Goal: Information Seeking & Learning: Check status

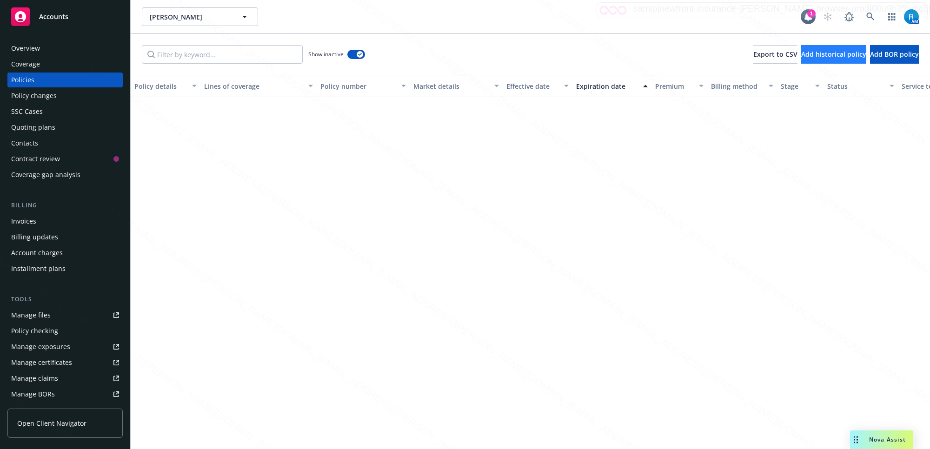
scroll to position [547, 0]
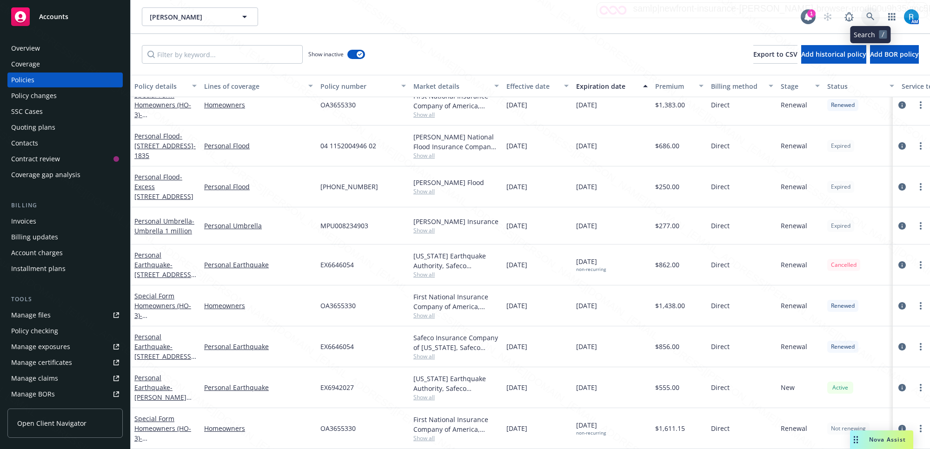
click at [872, 13] on icon at bounding box center [870, 17] width 8 height 8
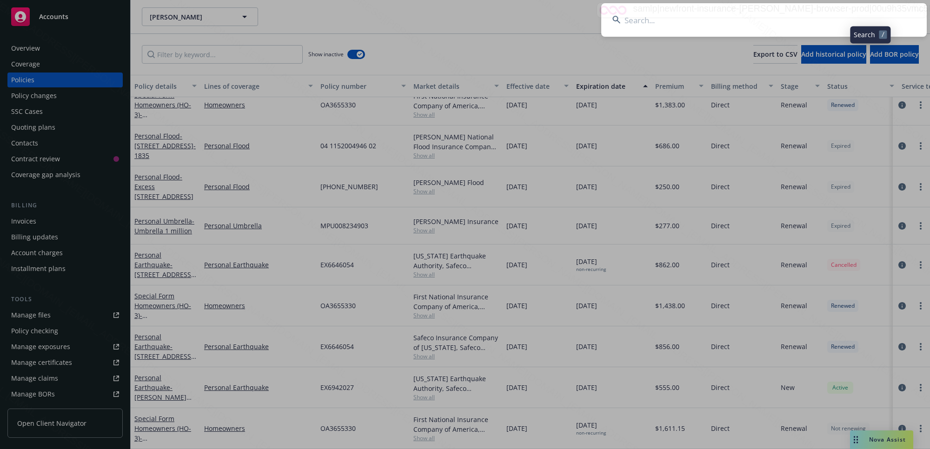
click at [619, 31] on input at bounding box center [763, 19] width 325 height 33
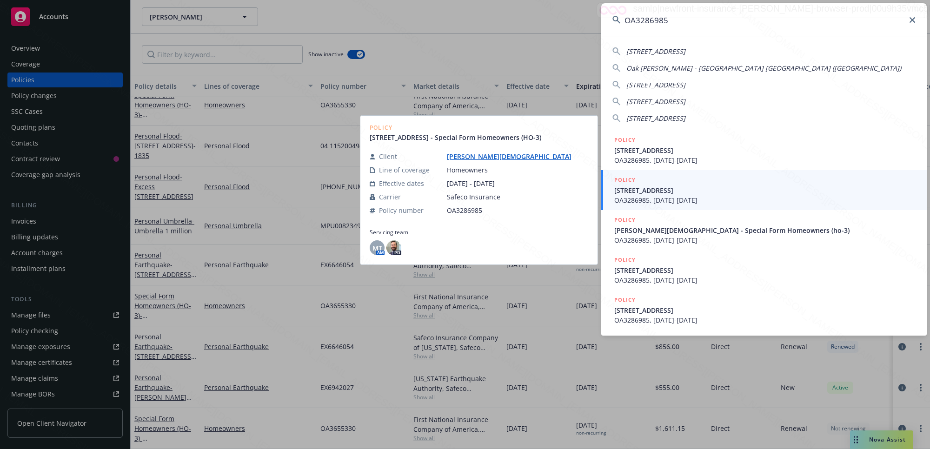
type input "OA3286985"
click at [677, 196] on span "OA3286985, [DATE]-[DATE]" at bounding box center [764, 200] width 301 height 10
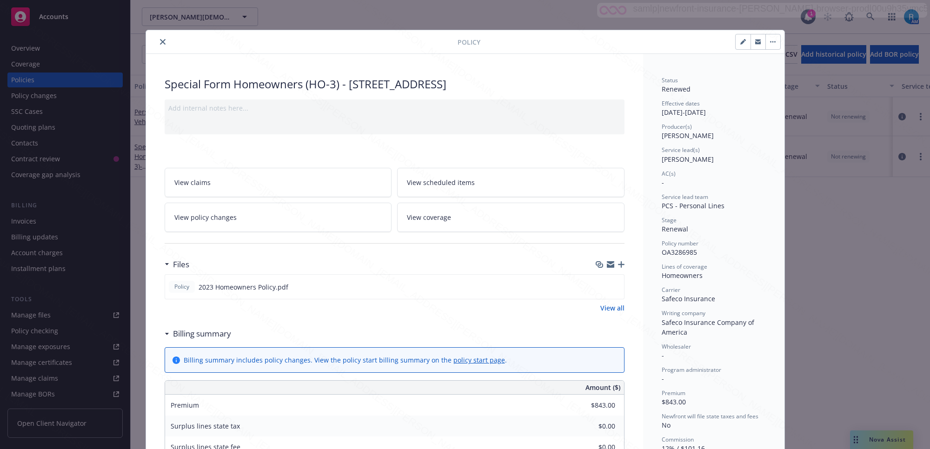
click at [160, 40] on icon "close" at bounding box center [163, 42] width 6 height 6
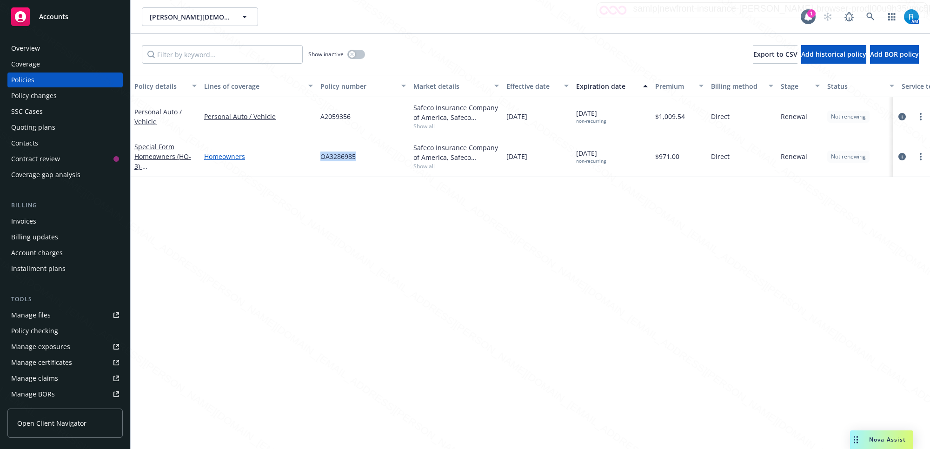
drag, startPoint x: 365, startPoint y: 156, endPoint x: 299, endPoint y: 157, distance: 67.0
click at [299, 157] on div "Special Form Homeowners (HO-3) - [STREET_ADDRESS] Homeowners OA3286985 Safeco I…" at bounding box center [579, 156] width 897 height 41
click at [53, 47] on div "Overview" at bounding box center [65, 48] width 108 height 15
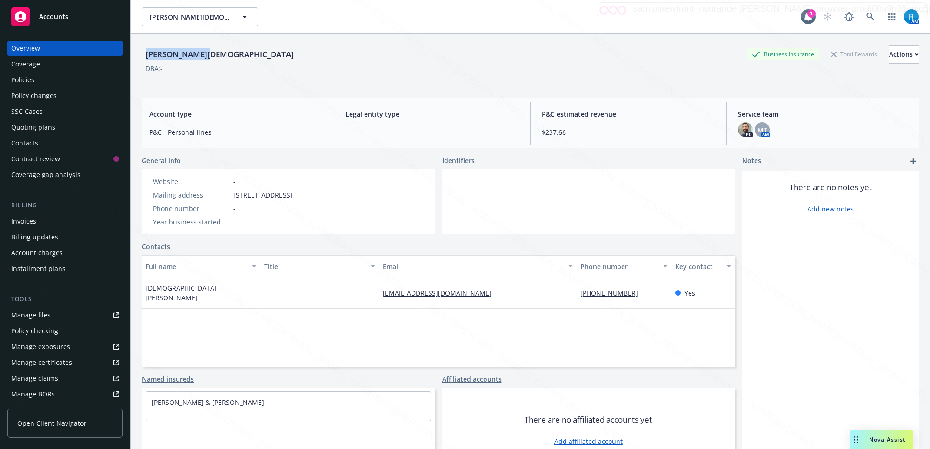
drag, startPoint x: 212, startPoint y: 54, endPoint x: 140, endPoint y: 57, distance: 71.6
click at [140, 57] on div "[PERSON_NAME] Business Insurance Total Rewards Actions DBA: - Account type P&C …" at bounding box center [530, 258] width 799 height 449
copy div "[PERSON_NAME][DEMOGRAPHIC_DATA]"
click at [866, 20] on icon at bounding box center [870, 17] width 8 height 8
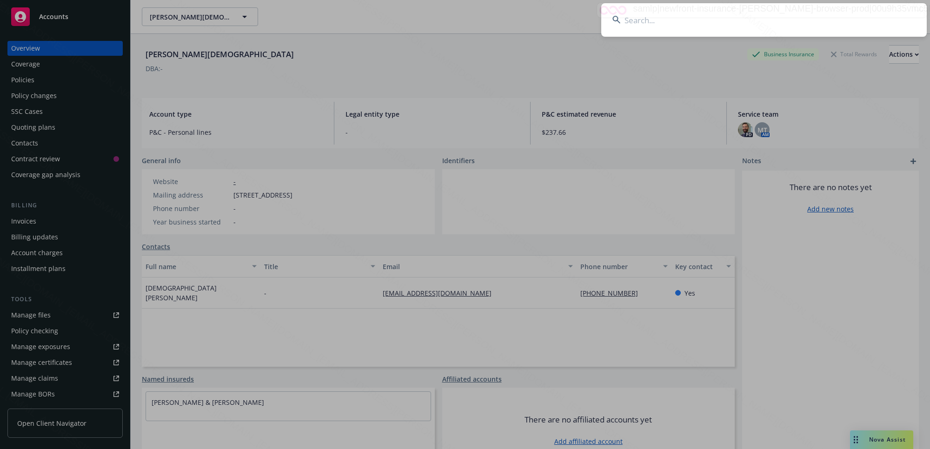
click at [862, 17] on input at bounding box center [763, 19] width 325 height 33
type input "CPL2671101A"
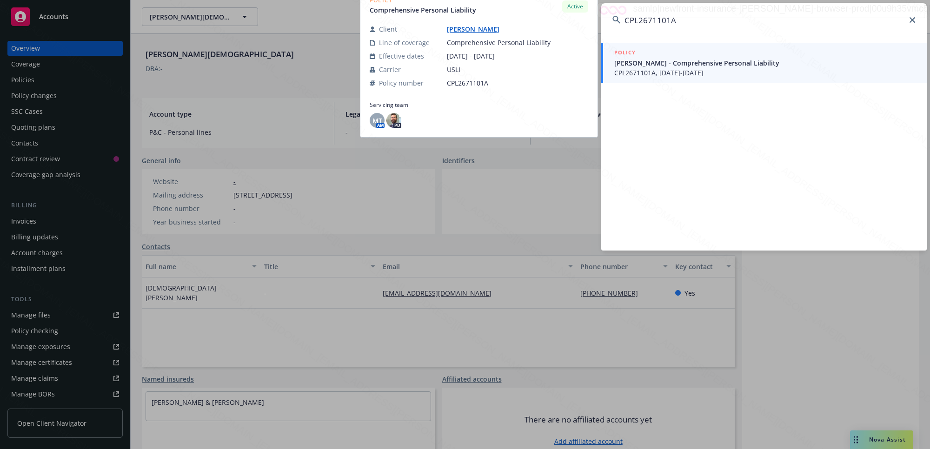
click at [683, 69] on span "CPL2671101A, [DATE]-[DATE]" at bounding box center [764, 73] width 301 height 10
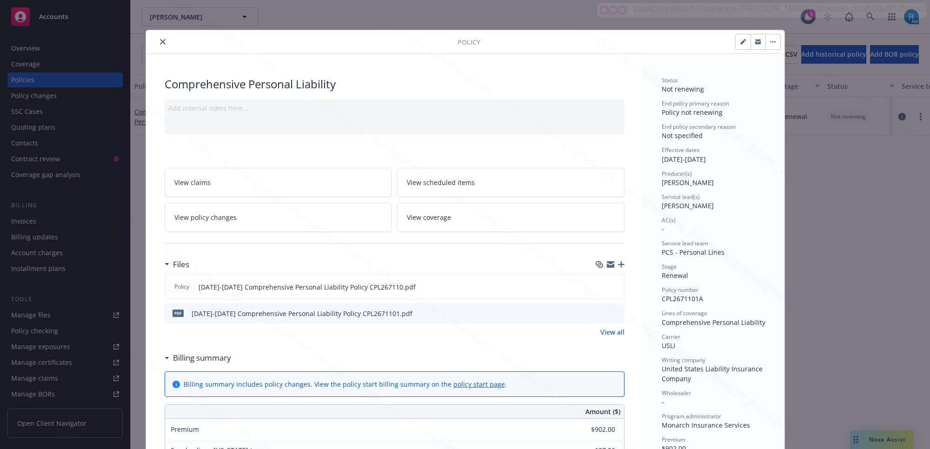
click at [160, 42] on icon "close" at bounding box center [163, 42] width 6 height 6
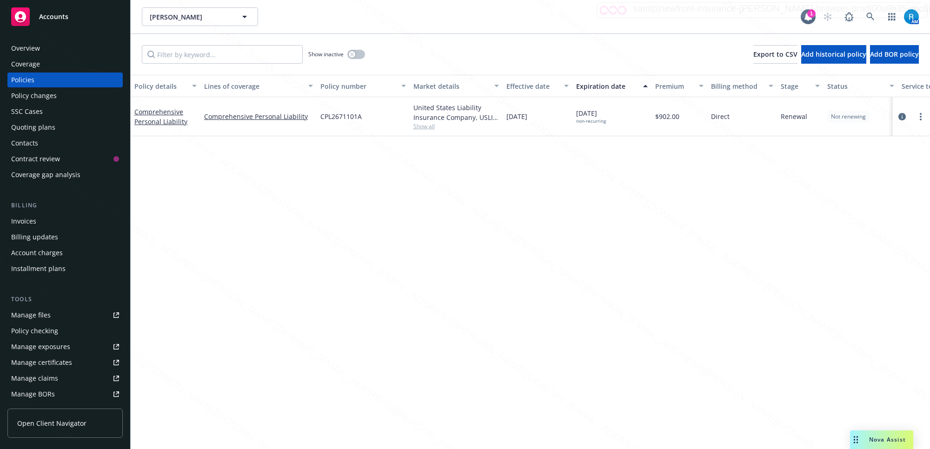
click at [34, 112] on div "SSC Cases" at bounding box center [27, 111] width 32 height 15
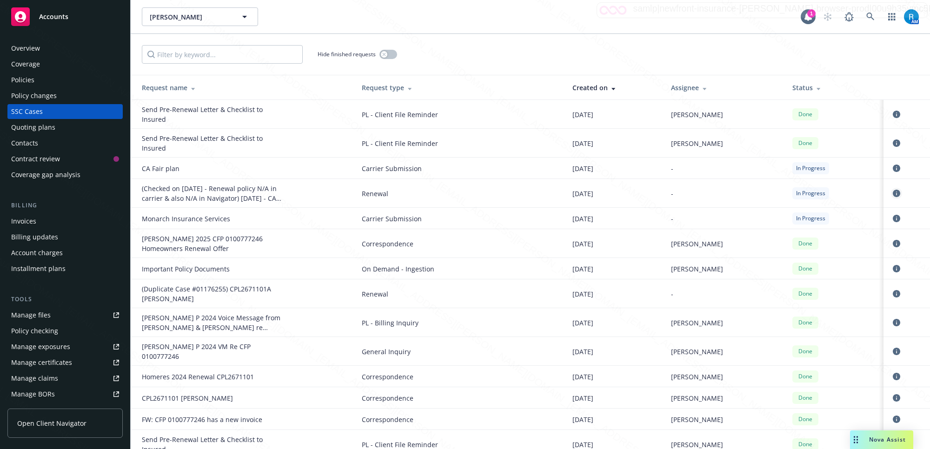
click at [893, 193] on icon "circleInformation" at bounding box center [896, 193] width 7 height 7
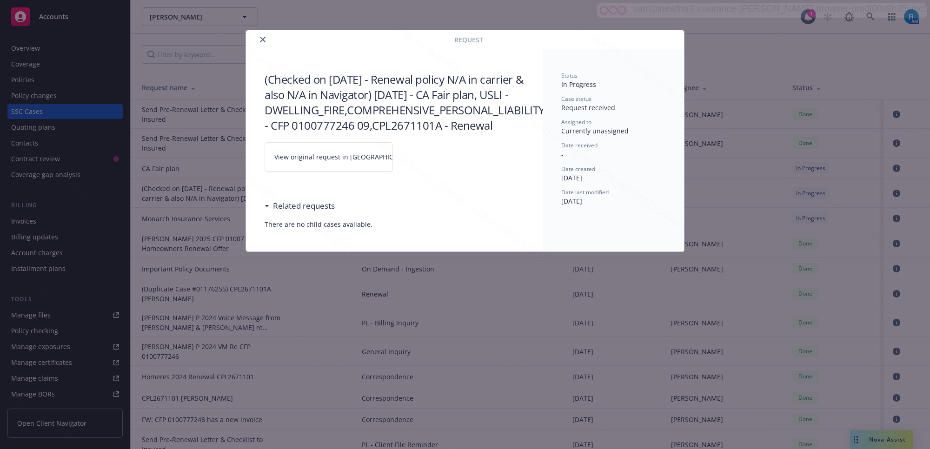
click at [421, 158] on icon at bounding box center [422, 155] width 3 height 3
click at [260, 37] on icon "close" at bounding box center [263, 40] width 6 height 6
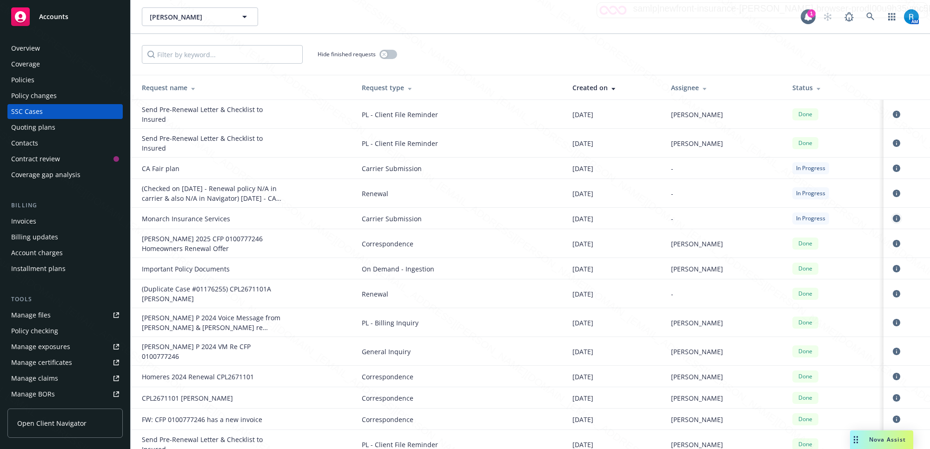
click at [891, 222] on link "circleInformation" at bounding box center [896, 218] width 11 height 11
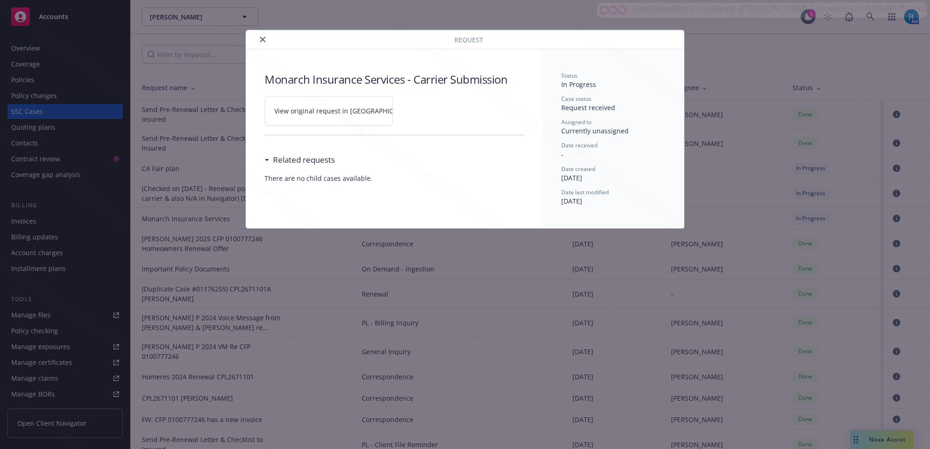
click at [419, 108] on icon at bounding box center [422, 111] width 6 height 6
click at [261, 39] on icon "close" at bounding box center [263, 40] width 6 height 6
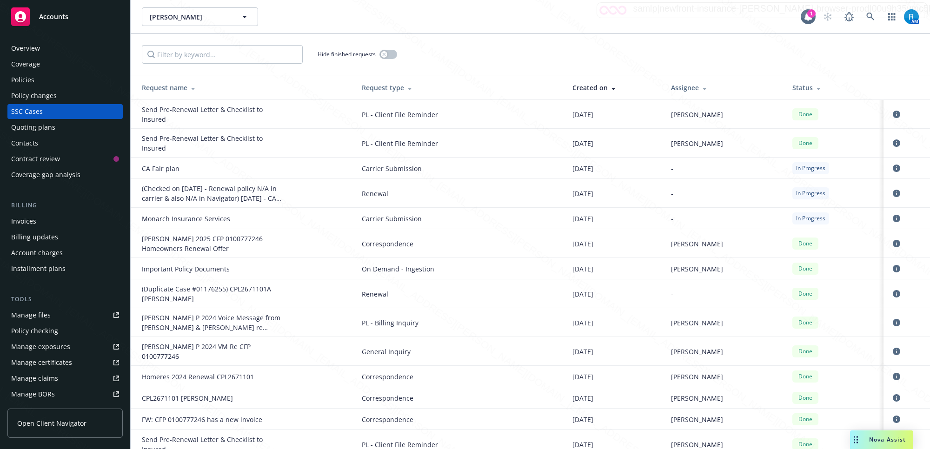
click at [39, 46] on div "Overview" at bounding box center [25, 48] width 29 height 15
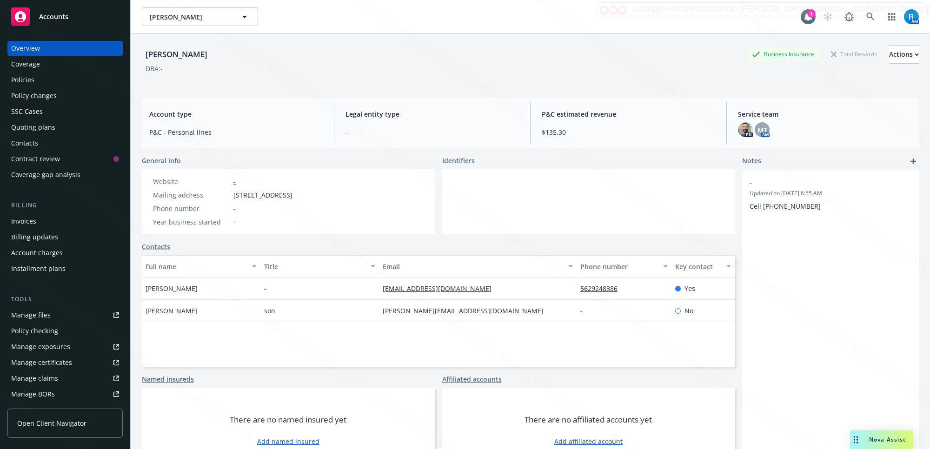
click at [436, 260] on button "Email" at bounding box center [478, 266] width 198 height 22
drag, startPoint x: 232, startPoint y: 59, endPoint x: 136, endPoint y: 54, distance: 96.8
click at [136, 54] on div "[PERSON_NAME] P Business Insurance Total Rewards Actions DBA: - Account type P&…" at bounding box center [530, 258] width 799 height 449
